Goal: Information Seeking & Learning: Learn about a topic

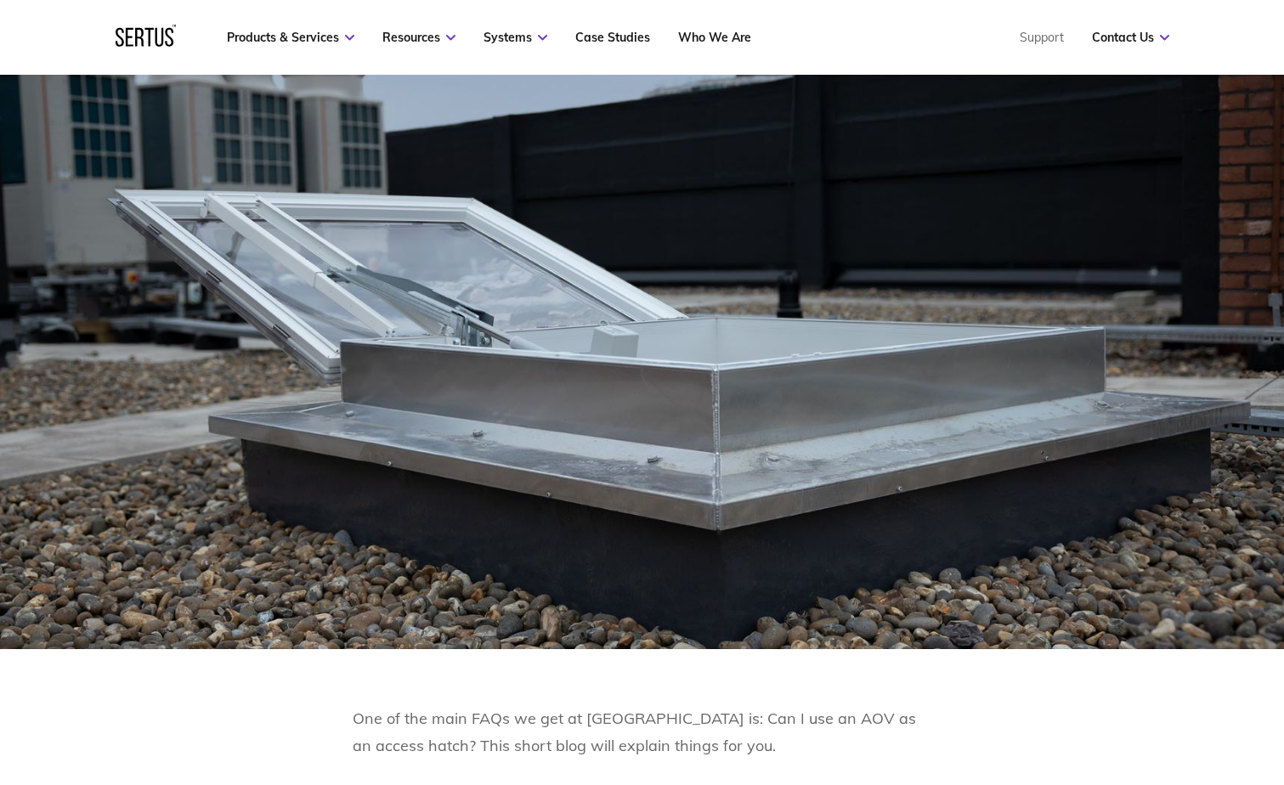
scroll to position [935, 0]
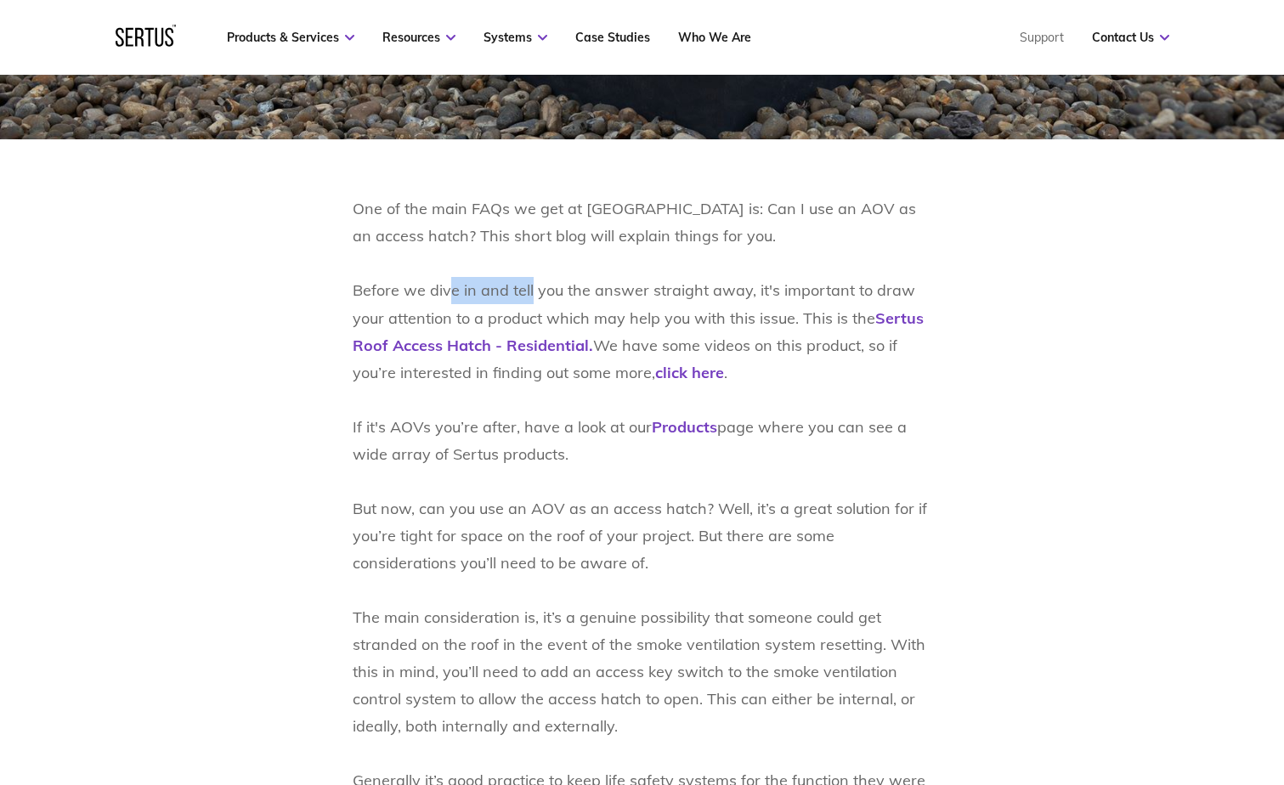
drag, startPoint x: 448, startPoint y: 288, endPoint x: 529, endPoint y: 291, distance: 81.6
click at [529, 291] on p "One of the main FAQs we get at [GEOGRAPHIC_DATA] is: Can I use an AOV as an acc…" at bounding box center [642, 617] width 579 height 844
drag, startPoint x: 540, startPoint y: 429, endPoint x: 609, endPoint y: 434, distance: 69.0
click at [609, 434] on p "One of the main FAQs we get at [GEOGRAPHIC_DATA] is: Can I use an AOV as an acc…" at bounding box center [642, 617] width 579 height 844
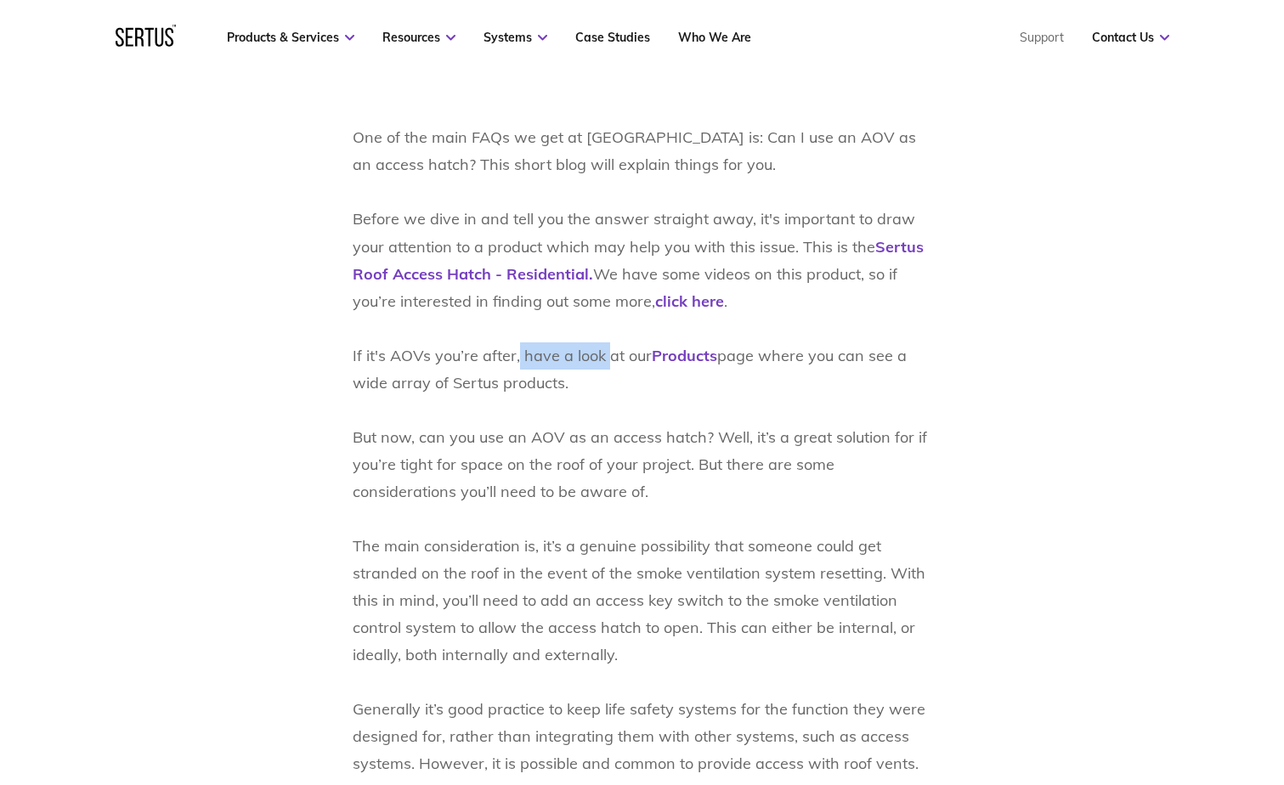
scroll to position [1105, 0]
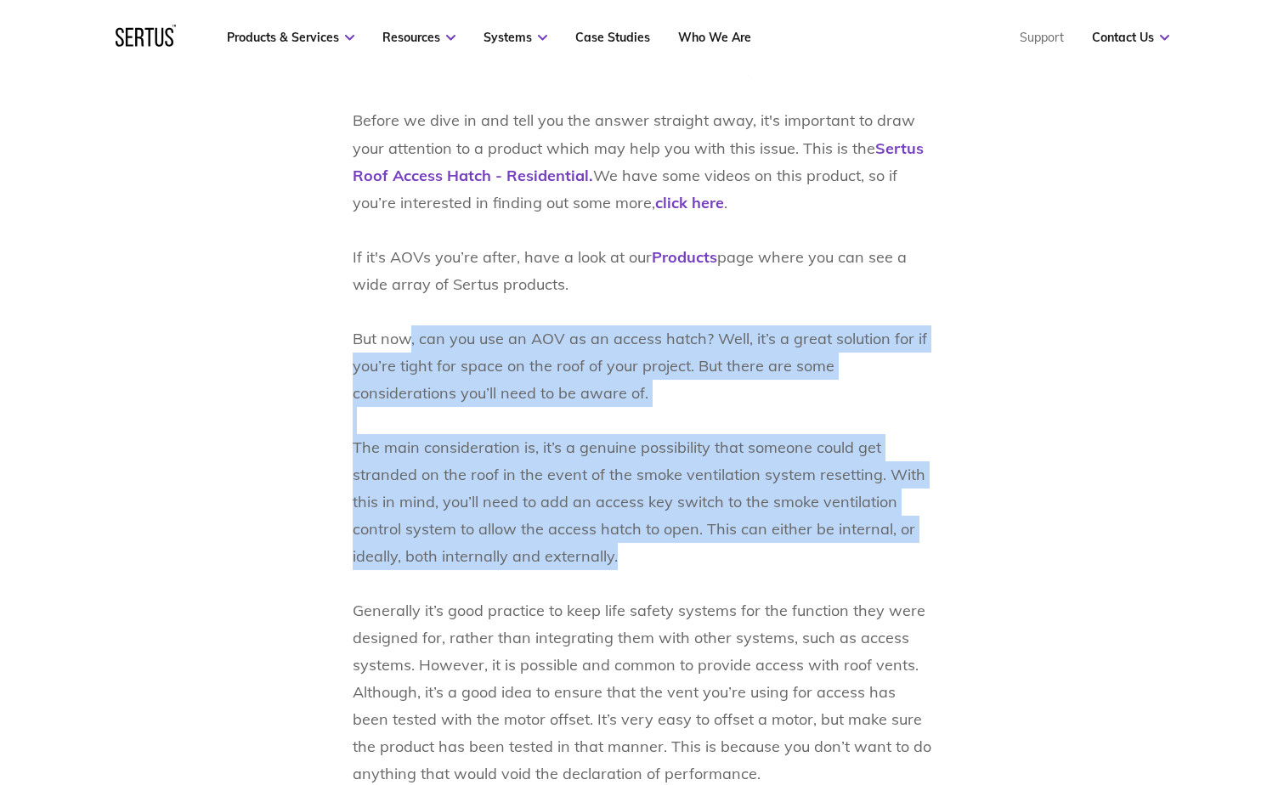
drag, startPoint x: 416, startPoint y: 347, endPoint x: 919, endPoint y: 561, distance: 546.7
click at [919, 561] on p "One of the main FAQs we get at [GEOGRAPHIC_DATA] is: Can I use an AOV as an acc…" at bounding box center [642, 447] width 579 height 844
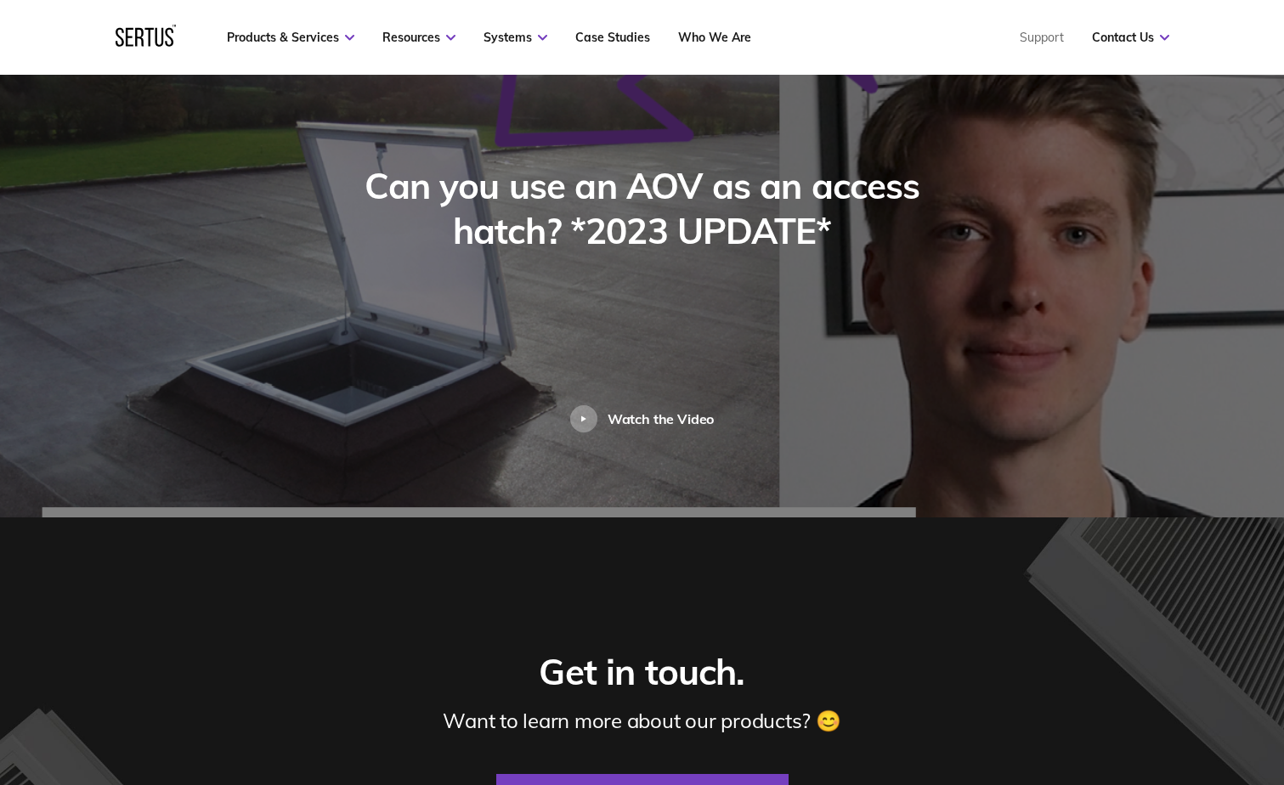
scroll to position [1869, 0]
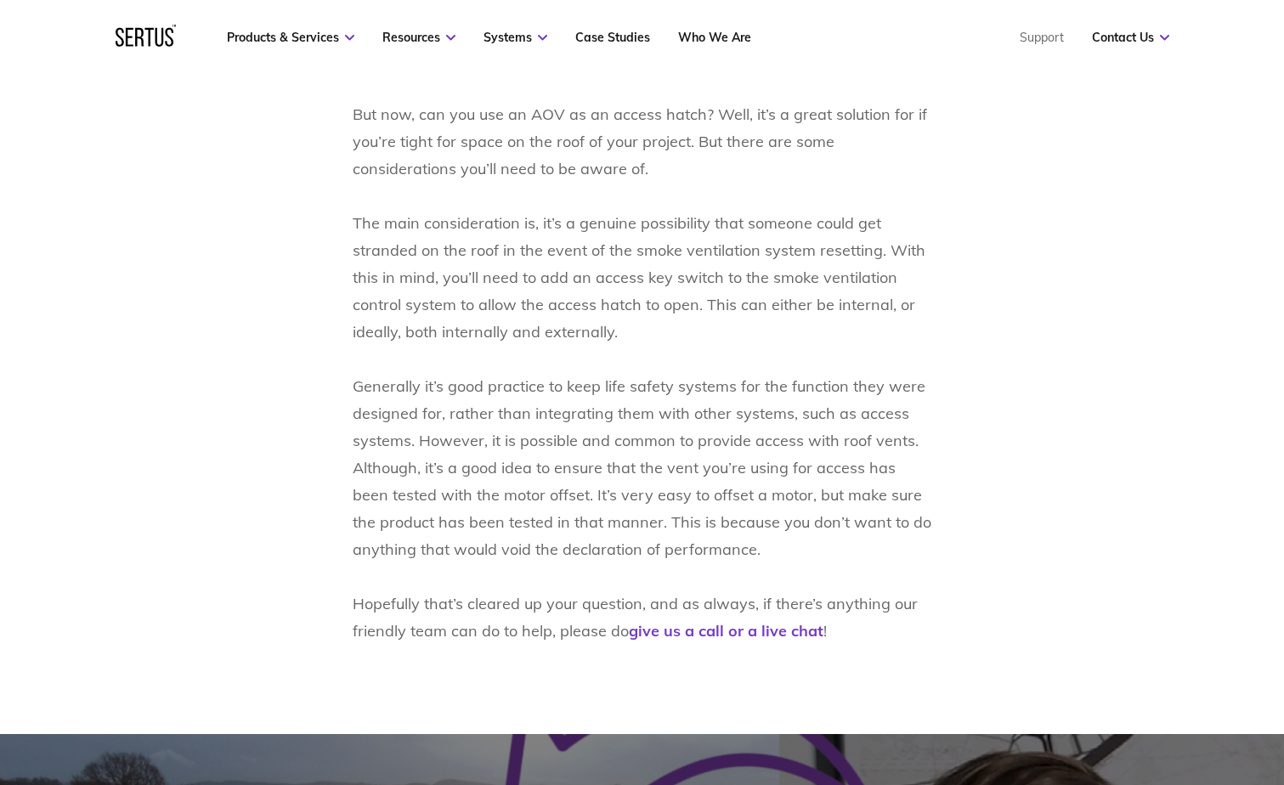
scroll to position [1359, 0]
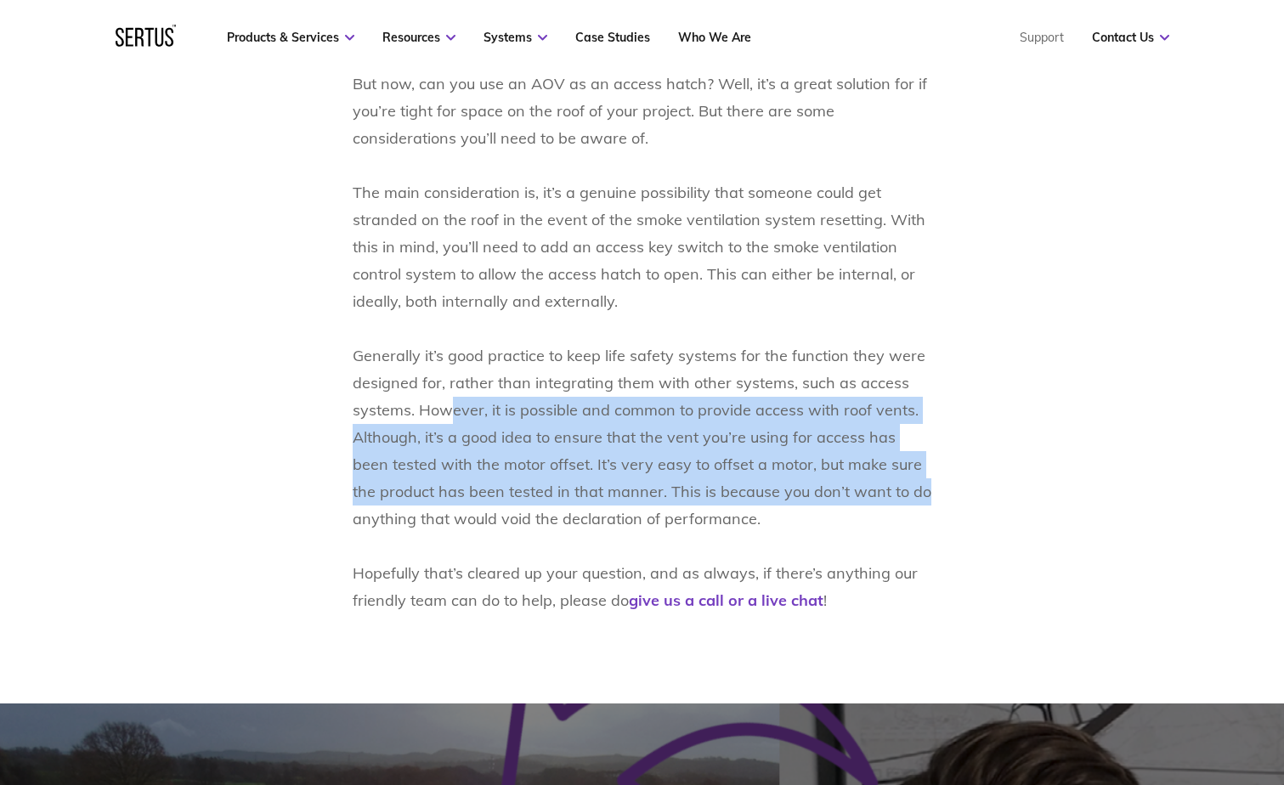
drag, startPoint x: 511, startPoint y: 416, endPoint x: 933, endPoint y: 480, distance: 427.1
click at [933, 480] on div "One of the main FAQs we get at [GEOGRAPHIC_DATA] is: Can I use an AOV as an acc…" at bounding box center [642, 193] width 996 height 844
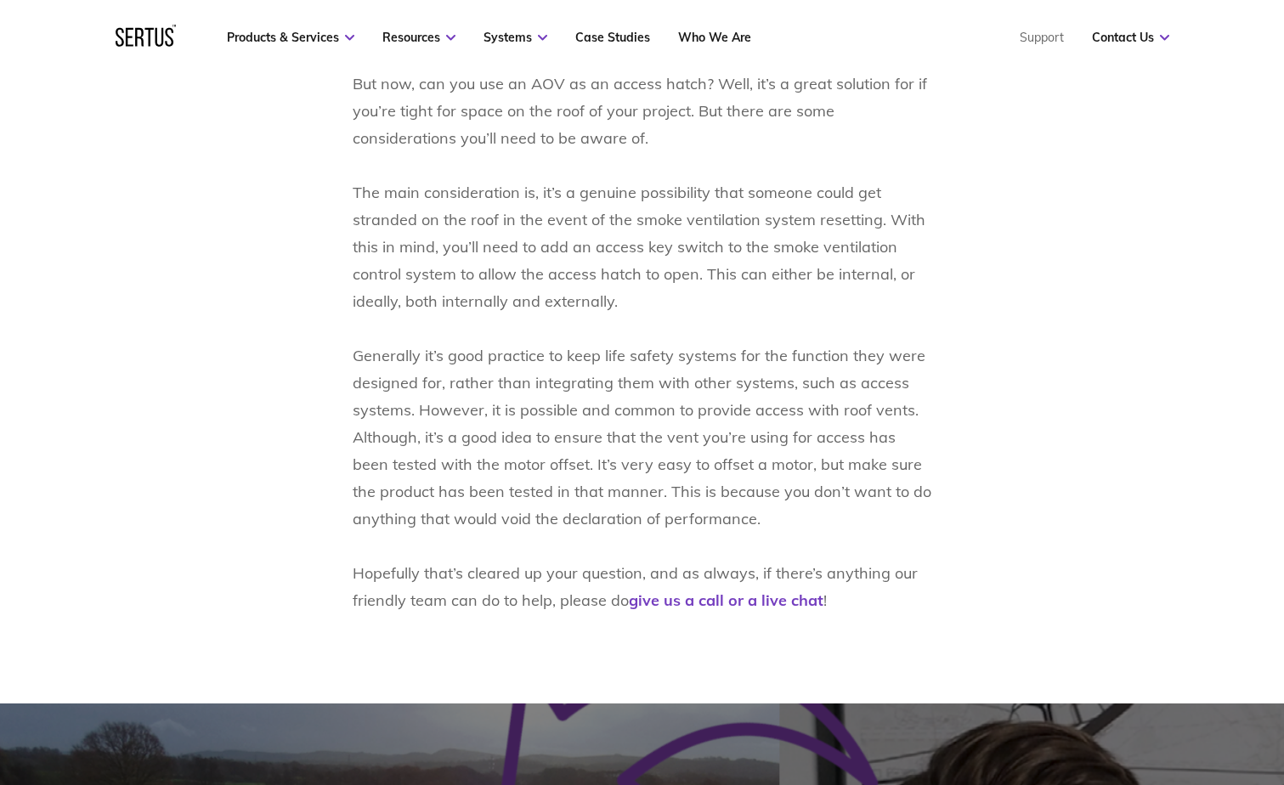
click at [472, 519] on p "One of the main FAQs we get at [GEOGRAPHIC_DATA] is: Can I use an AOV as an acc…" at bounding box center [642, 193] width 579 height 844
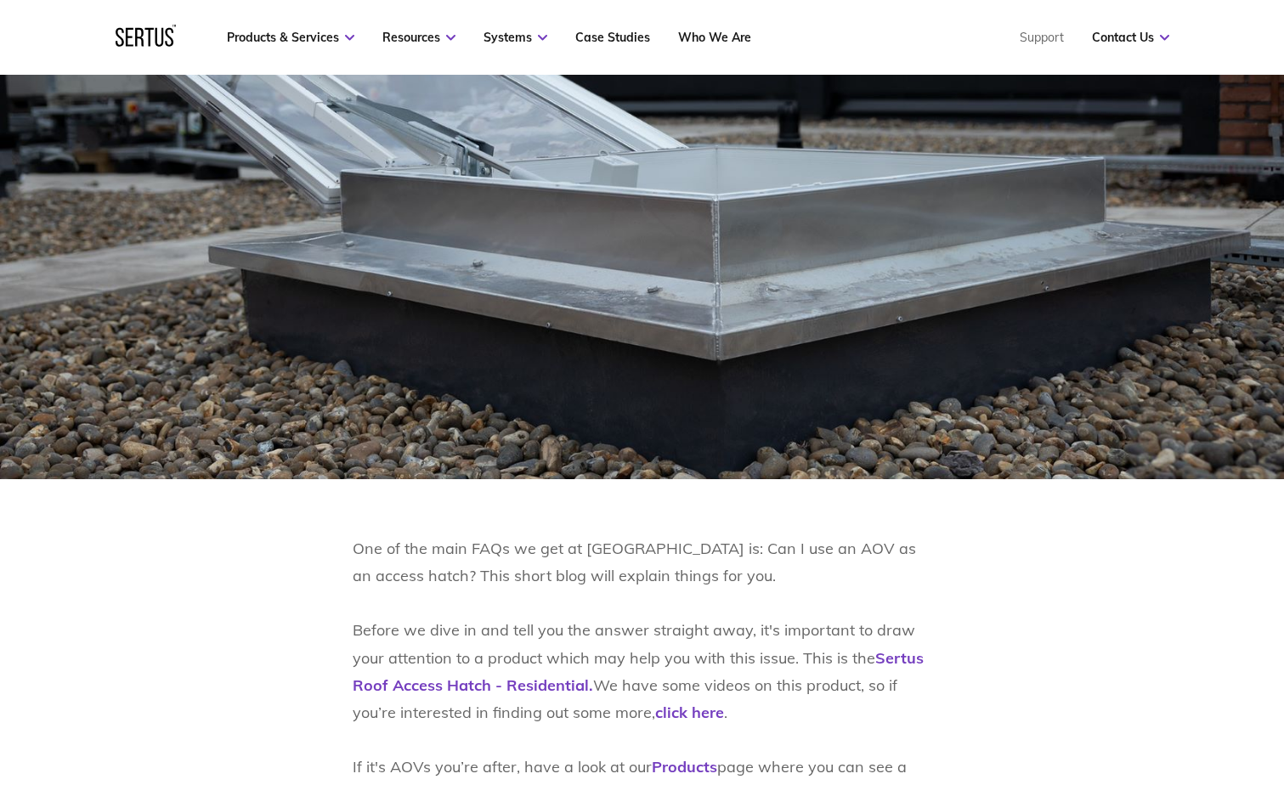
scroll to position [1105, 0]
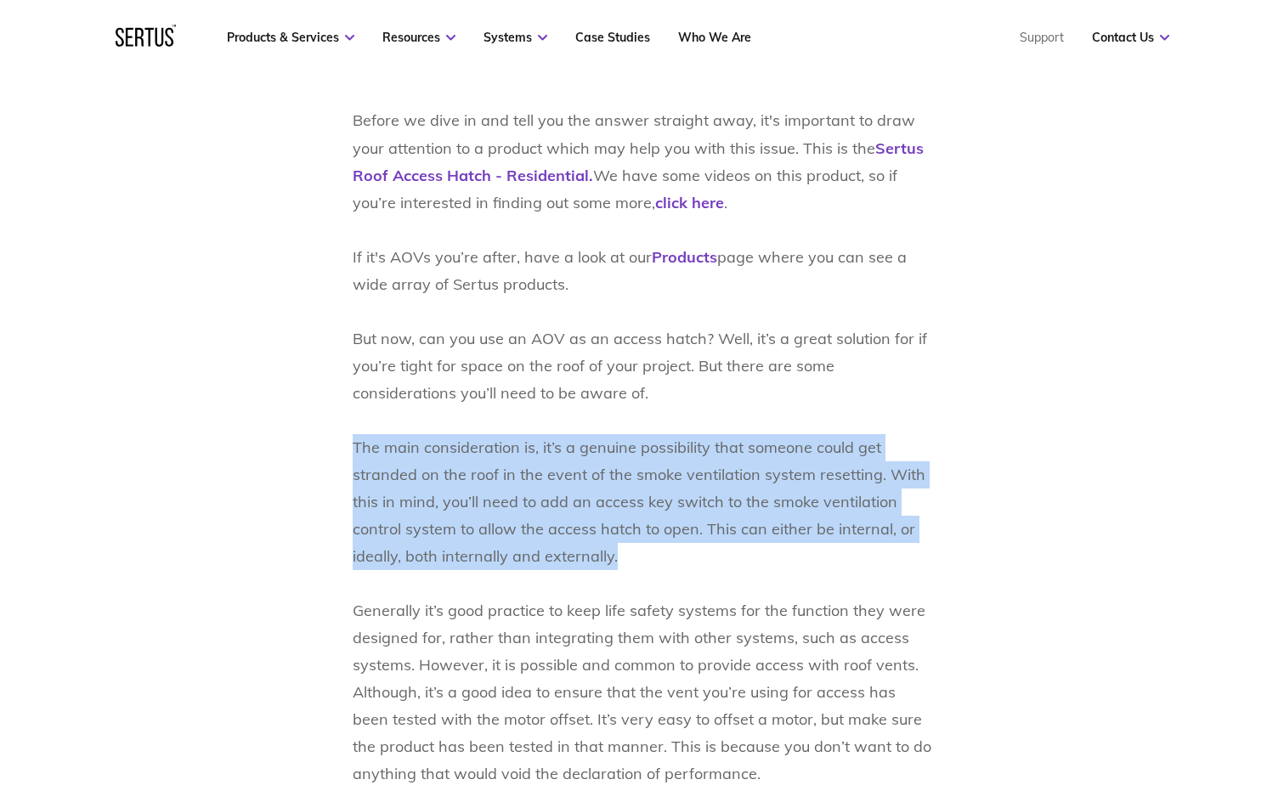
drag, startPoint x: 621, startPoint y: 562, endPoint x: 329, endPoint y: 438, distance: 317.2
click at [329, 438] on div "One of the main FAQs we get at [GEOGRAPHIC_DATA] is: Can I use an AOV as an acc…" at bounding box center [642, 447] width 996 height 844
copy p "The main consideration is, it’s a genuine possibility that someone could get st…"
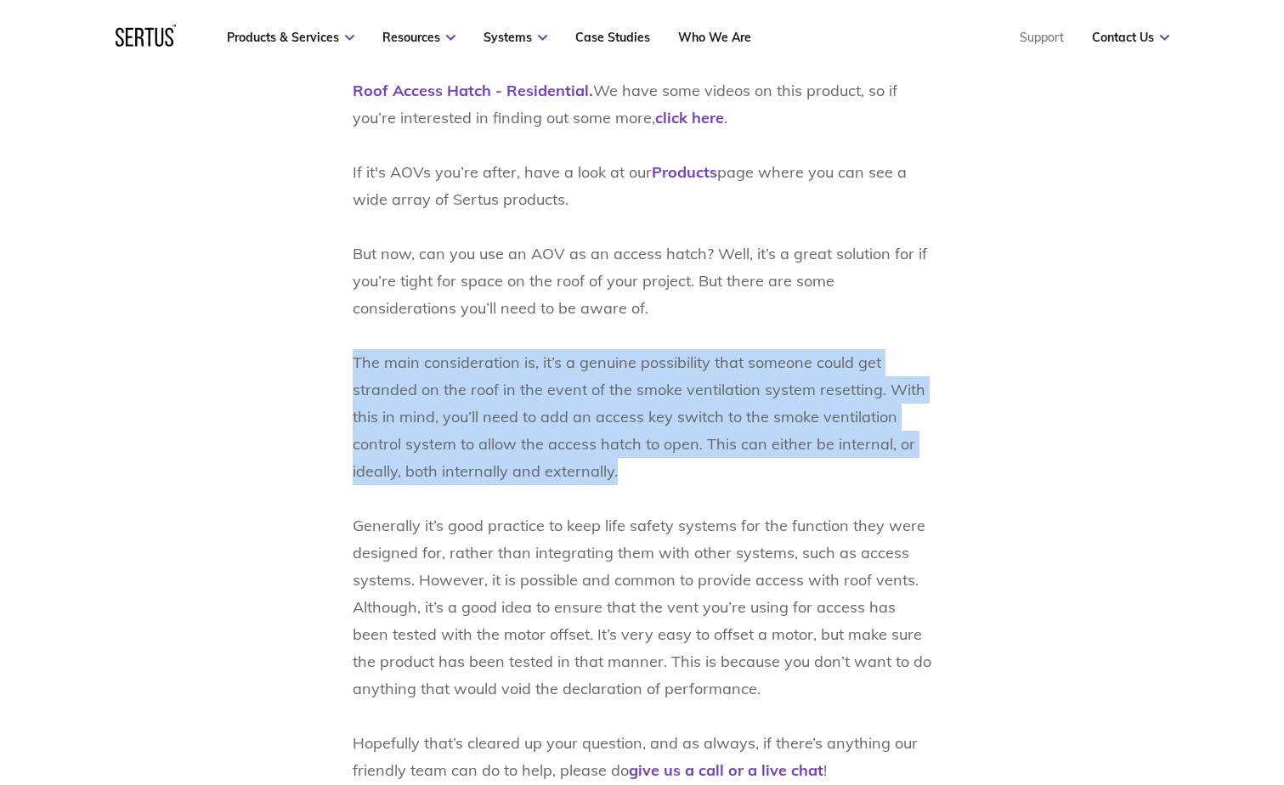
scroll to position [1275, 0]
